Goal: Transaction & Acquisition: Purchase product/service

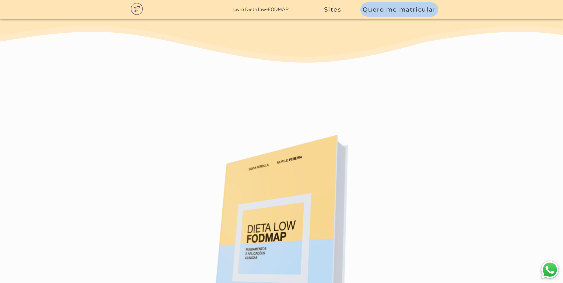
scroll to position [3620, 0]
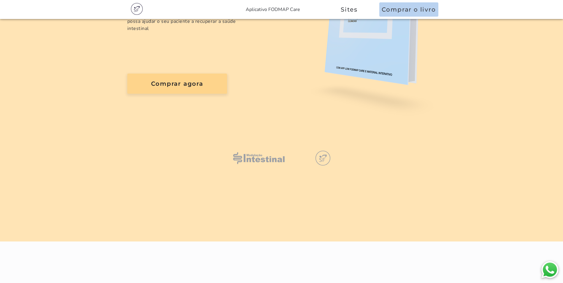
scroll to position [89, 0]
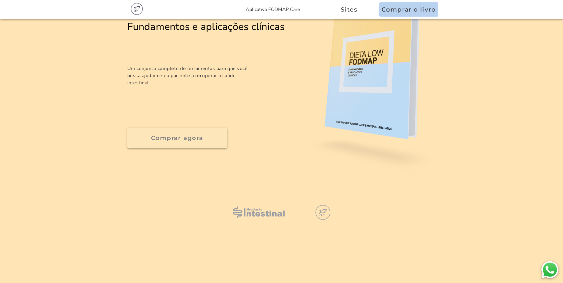
click at [204, 144] on button "Comprar agora" at bounding box center [177, 138] width 100 height 20
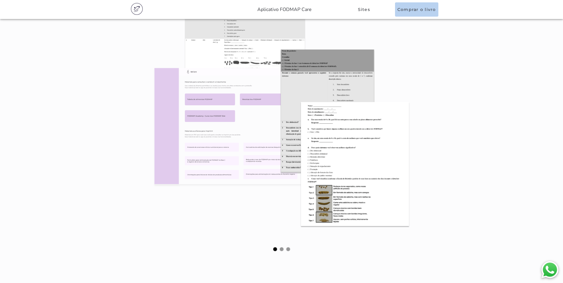
click at [362, 137] on img at bounding box center [281, 120] width 261 height 216
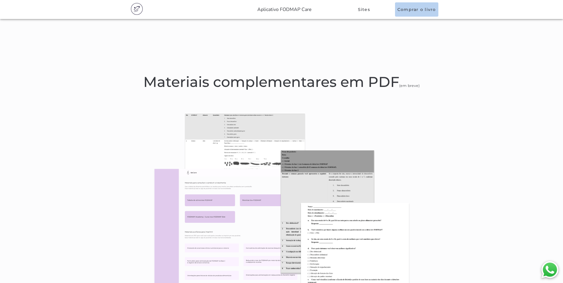
scroll to position [386, 0]
click at [368, 114] on img at bounding box center [281, 222] width 261 height 216
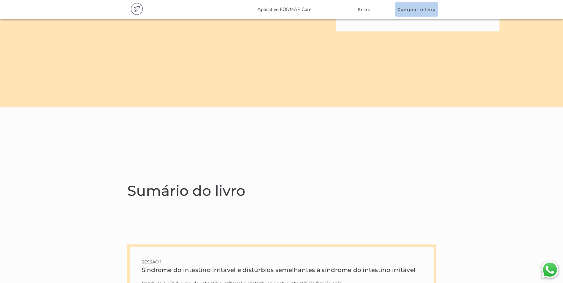
scroll to position [1455, 0]
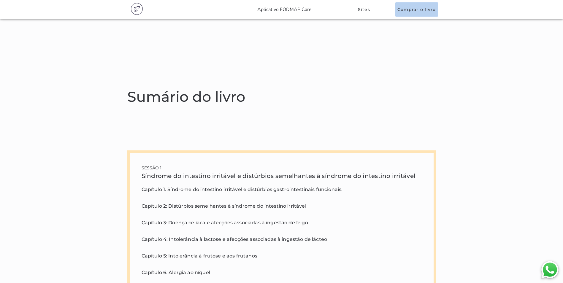
drag, startPoint x: 241, startPoint y: 187, endPoint x: 294, endPoint y: 186, distance: 53.1
click at [294, 186] on p "Capítulo 1: Síndrome do intestino irritável e distúrbios gastrointestinais func…" at bounding box center [282, 240] width 280 height 108
drag, startPoint x: 228, startPoint y: 208, endPoint x: 259, endPoint y: 206, distance: 31.2
click at [259, 206] on p "Capítulo 1: Síndrome do intestino irritável e distúrbios gastrointestinais func…" at bounding box center [282, 240] width 280 height 108
drag, startPoint x: 259, startPoint y: 206, endPoint x: 268, endPoint y: 224, distance: 19.8
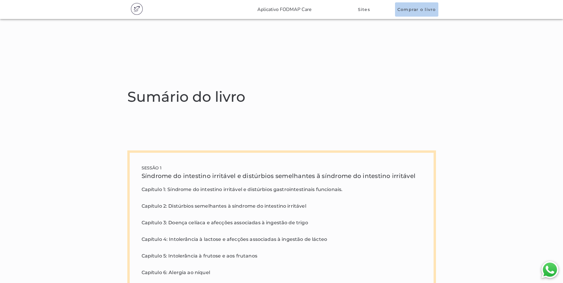
click at [268, 224] on p "Capítulo 1: Síndrome do intestino irritável e distúrbios gastrointestinais func…" at bounding box center [282, 240] width 280 height 108
drag, startPoint x: 200, startPoint y: 243, endPoint x: 266, endPoint y: 241, distance: 66.3
click at [266, 241] on p "Capítulo 1: Síndrome do intestino irritável e distúrbios gastrointestinais func…" at bounding box center [282, 240] width 280 height 108
click at [232, 256] on p "Capítulo 1: Síndrome do intestino irritável e distúrbios gastrointestinais func…" at bounding box center [282, 240] width 280 height 108
drag, startPoint x: 232, startPoint y: 256, endPoint x: 200, endPoint y: 272, distance: 36.1
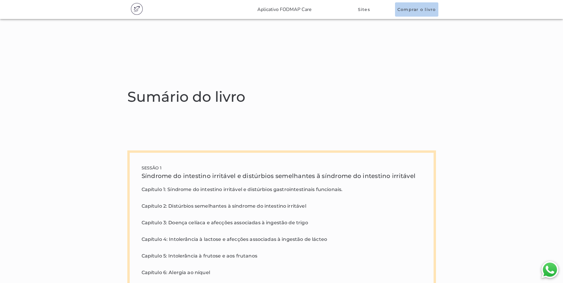
click at [200, 272] on p "Capítulo 1: Síndrome do intestino irritável e distúrbios gastrointestinais func…" at bounding box center [282, 240] width 280 height 108
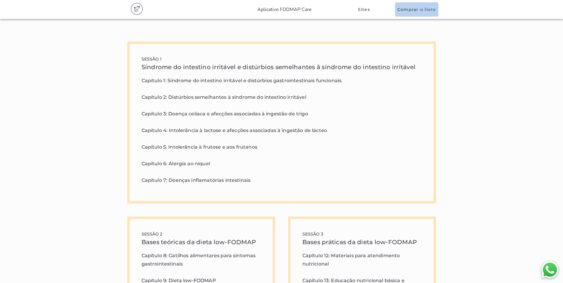
scroll to position [1574, 0]
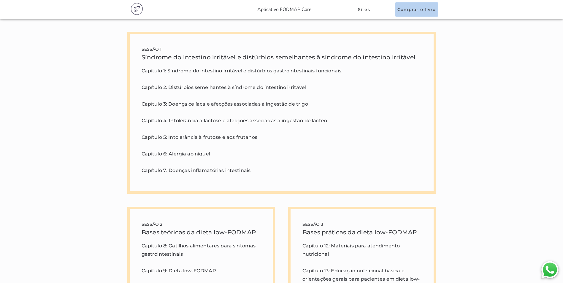
drag, startPoint x: 206, startPoint y: 171, endPoint x: 234, endPoint y: 178, distance: 28.9
click at [234, 178] on div "SESSÃO 1 Síndrome do intestino irritável e distúrbios semelhantes ã síndrome do…" at bounding box center [281, 113] width 309 height 162
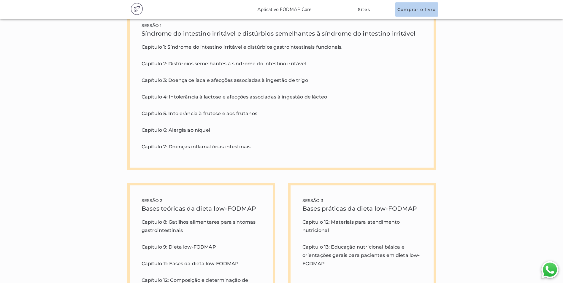
scroll to position [1663, 0]
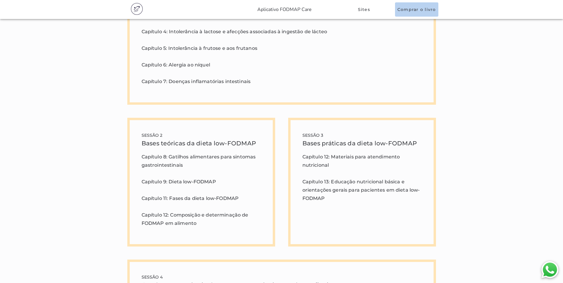
drag, startPoint x: 177, startPoint y: 159, endPoint x: 192, endPoint y: 164, distance: 16.4
click at [192, 164] on p "Capítulo 8: Gatilhos alimentares para sintomas gastrointestinais Capítulo 9: Di…" at bounding box center [201, 190] width 119 height 75
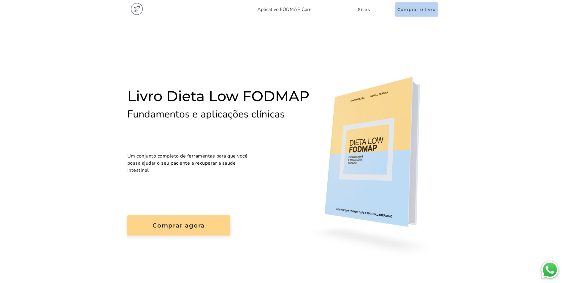
scroll to position [0, 0]
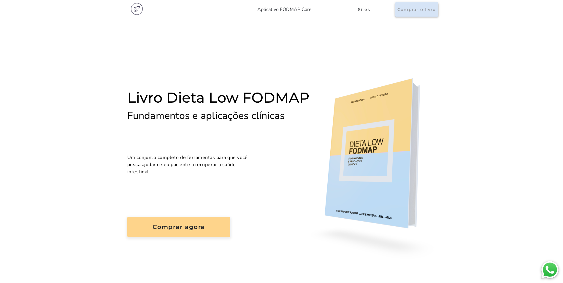
click at [0, 0] on slot "Comprar o livro" at bounding box center [0, 0] width 0 height 0
